Goal: Task Accomplishment & Management: Use online tool/utility

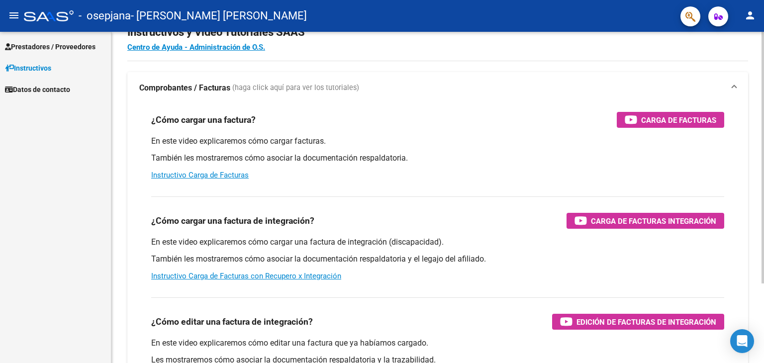
scroll to position [50, 0]
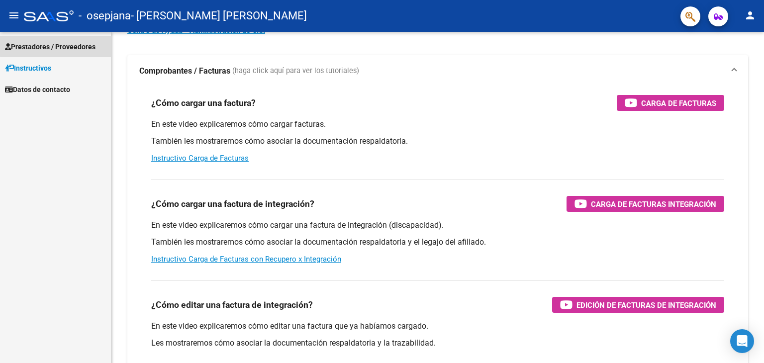
click at [76, 44] on span "Prestadores / Proveedores" at bounding box center [50, 46] width 91 height 11
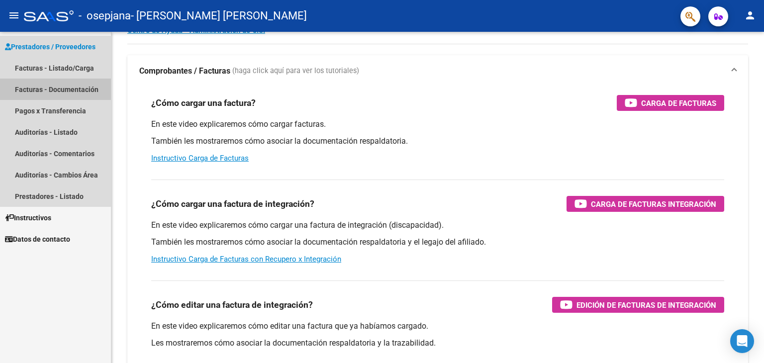
click at [75, 90] on link "Facturas - Documentación" at bounding box center [55, 89] width 111 height 21
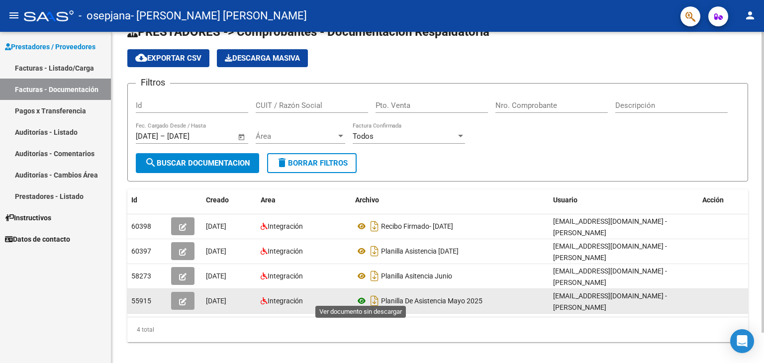
scroll to position [33, 0]
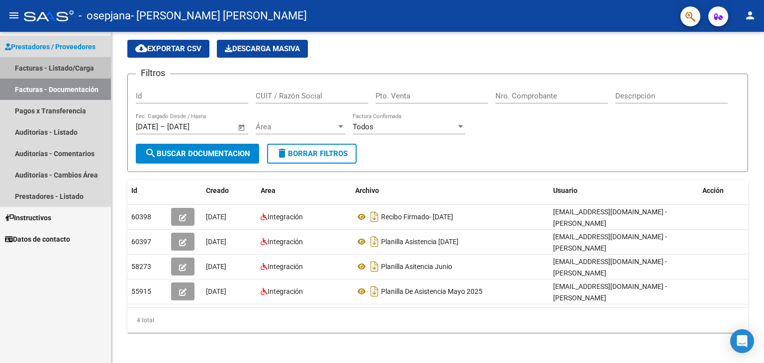
click at [72, 67] on link "Facturas - Listado/Carga" at bounding box center [55, 67] width 111 height 21
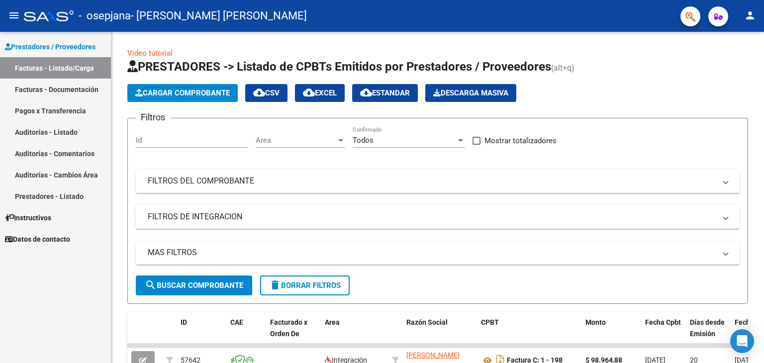
click at [749, 16] on mat-icon "person" at bounding box center [750, 15] width 12 height 12
click at [722, 68] on button "exit_to_app Salir" at bounding box center [730, 66] width 61 height 24
